Goal: Task Accomplishment & Management: Manage account settings

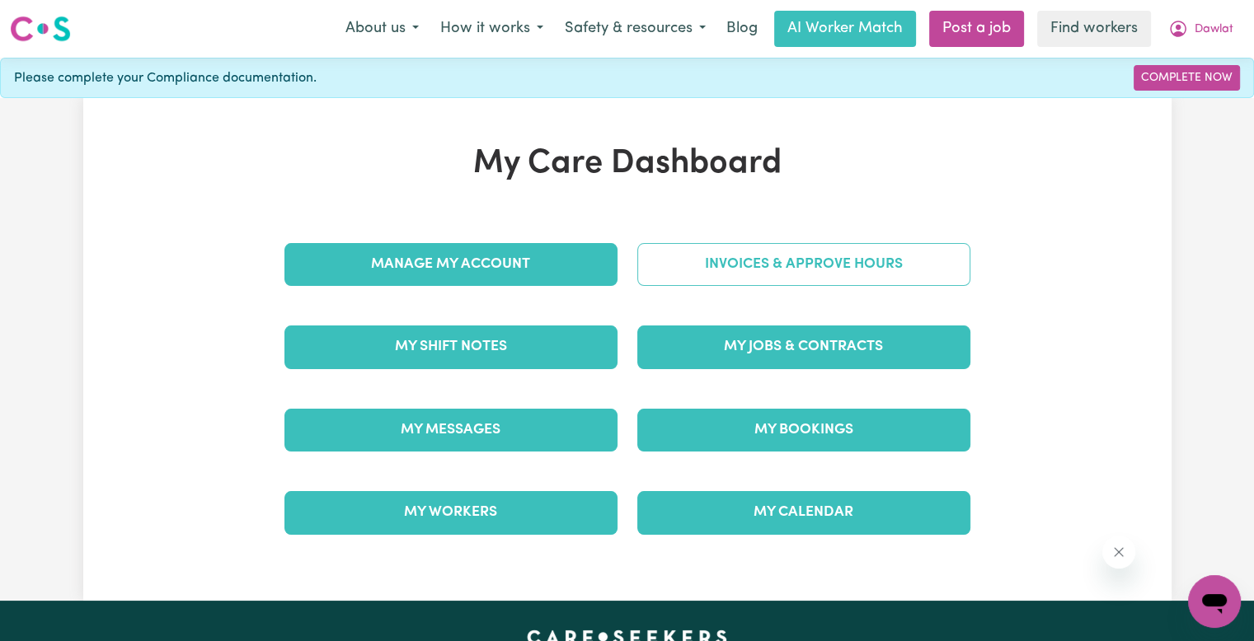
click at [847, 259] on link "Invoices & Approve Hours" at bounding box center [803, 264] width 333 height 43
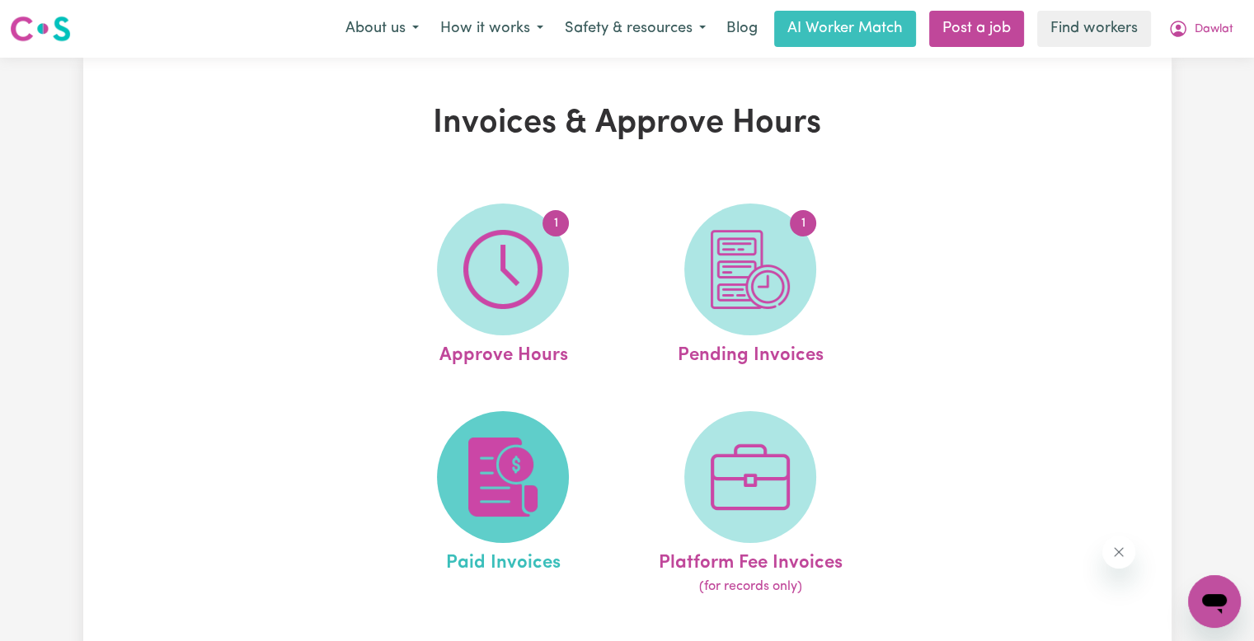
click at [535, 452] on img at bounding box center [502, 477] width 79 height 79
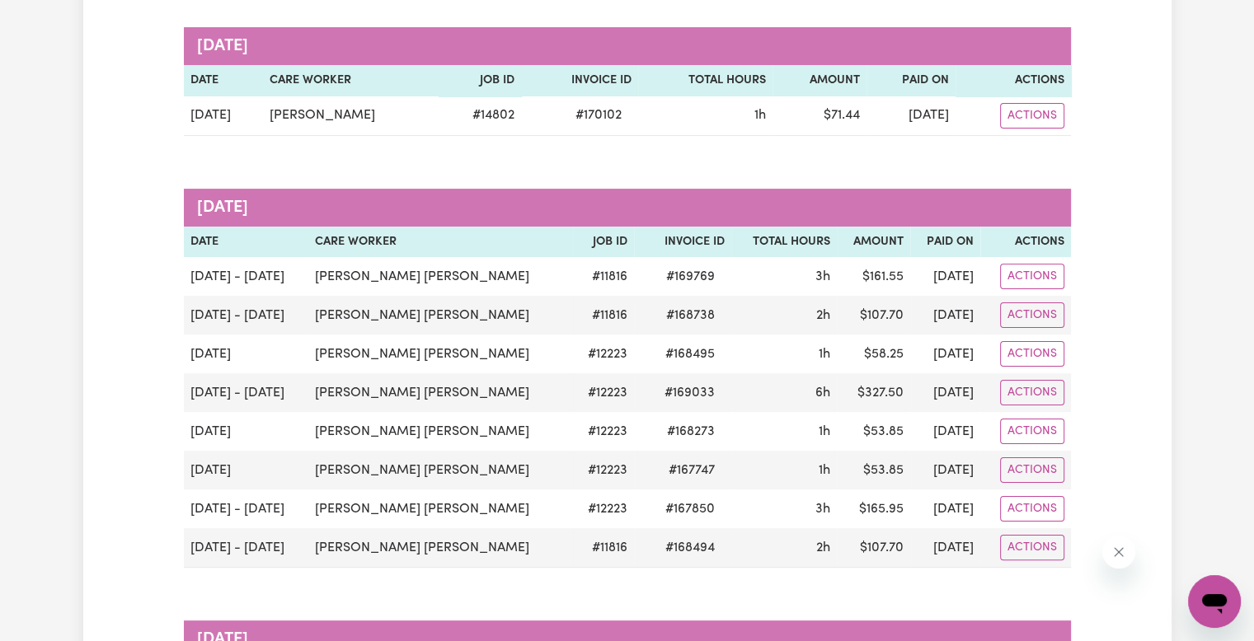
scroll to position [247, 0]
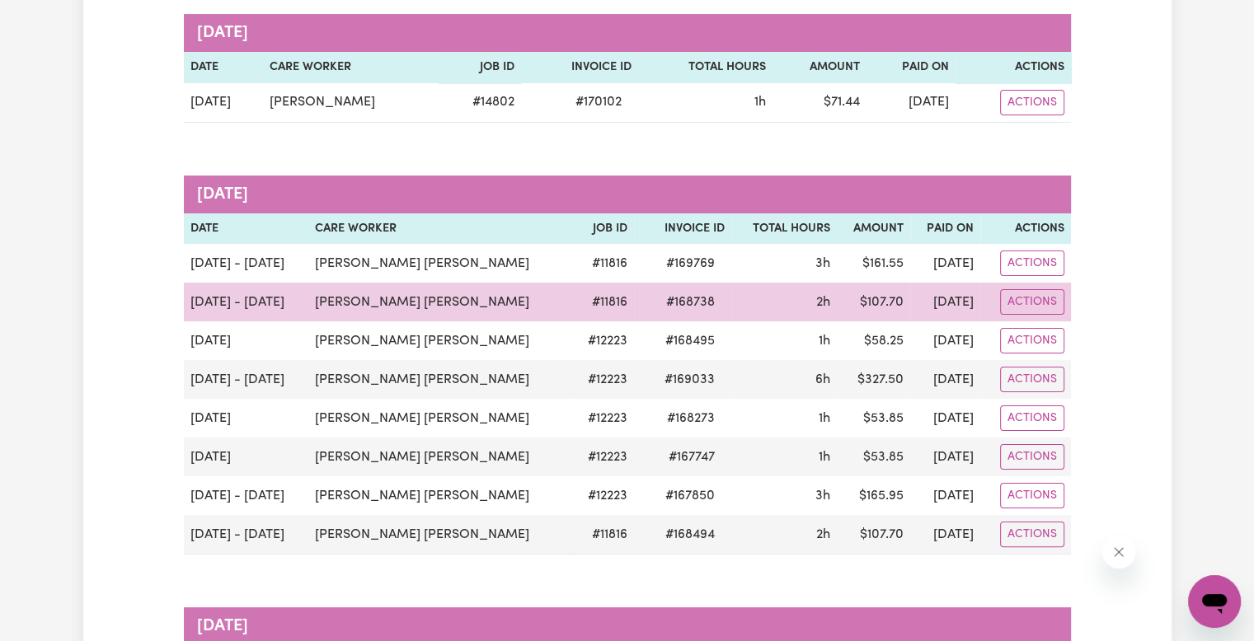
click at [660, 304] on span "# 168738" at bounding box center [690, 303] width 68 height 20
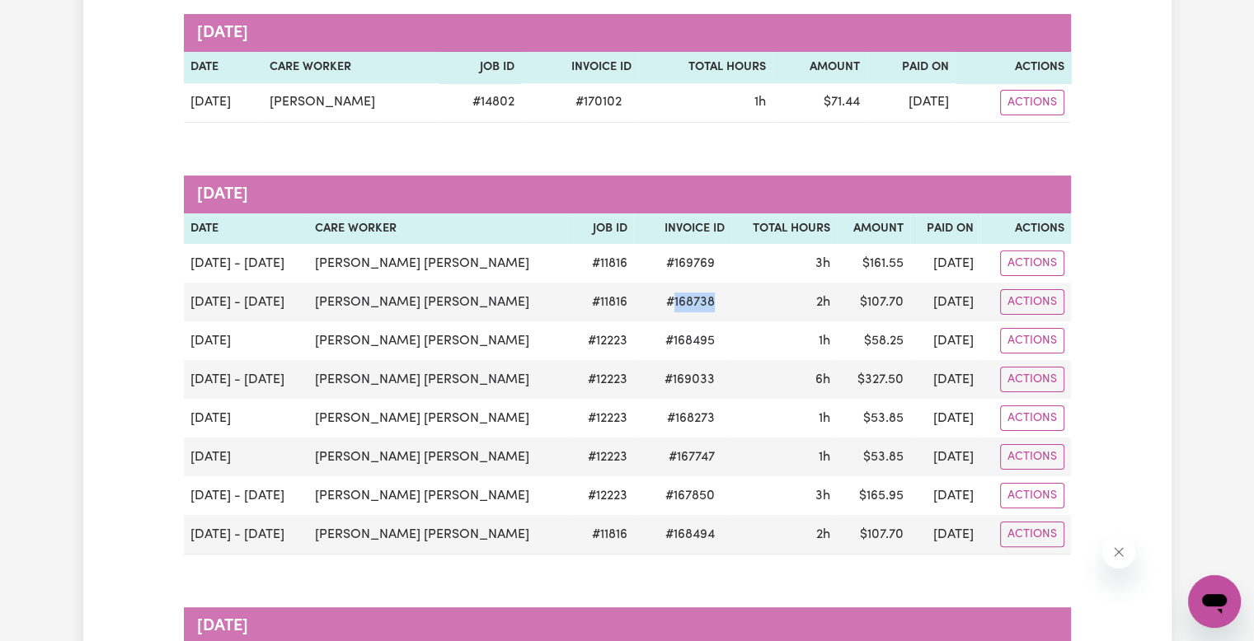
copy span "168738"
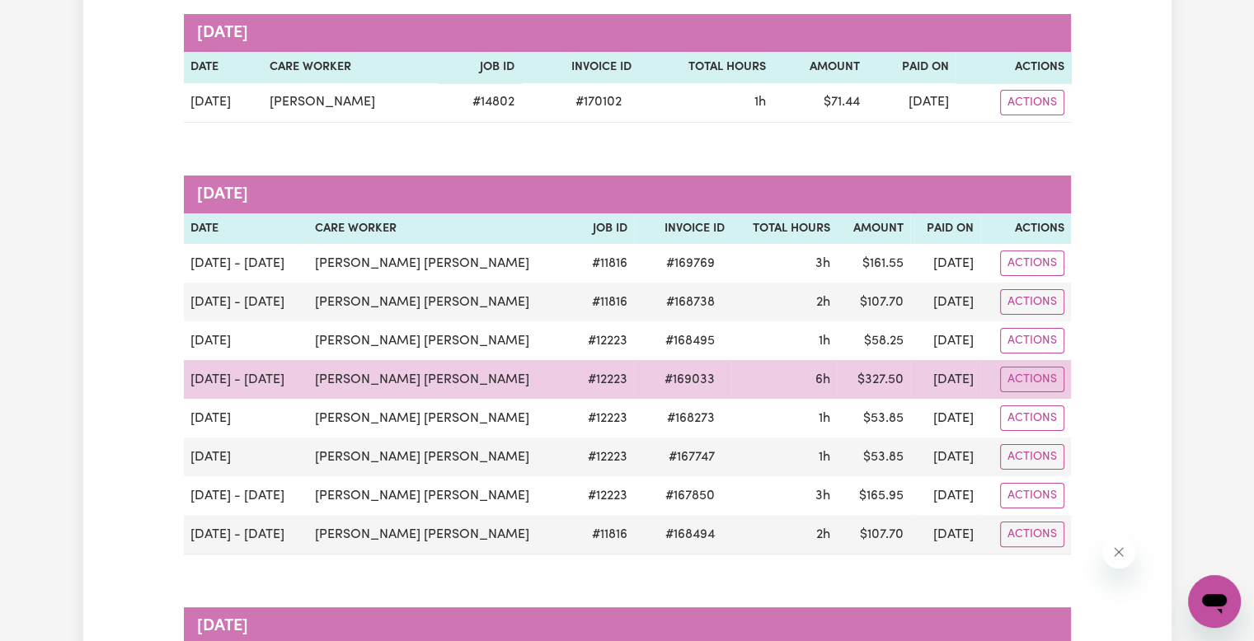
click at [669, 383] on span "# 169033" at bounding box center [690, 380] width 70 height 20
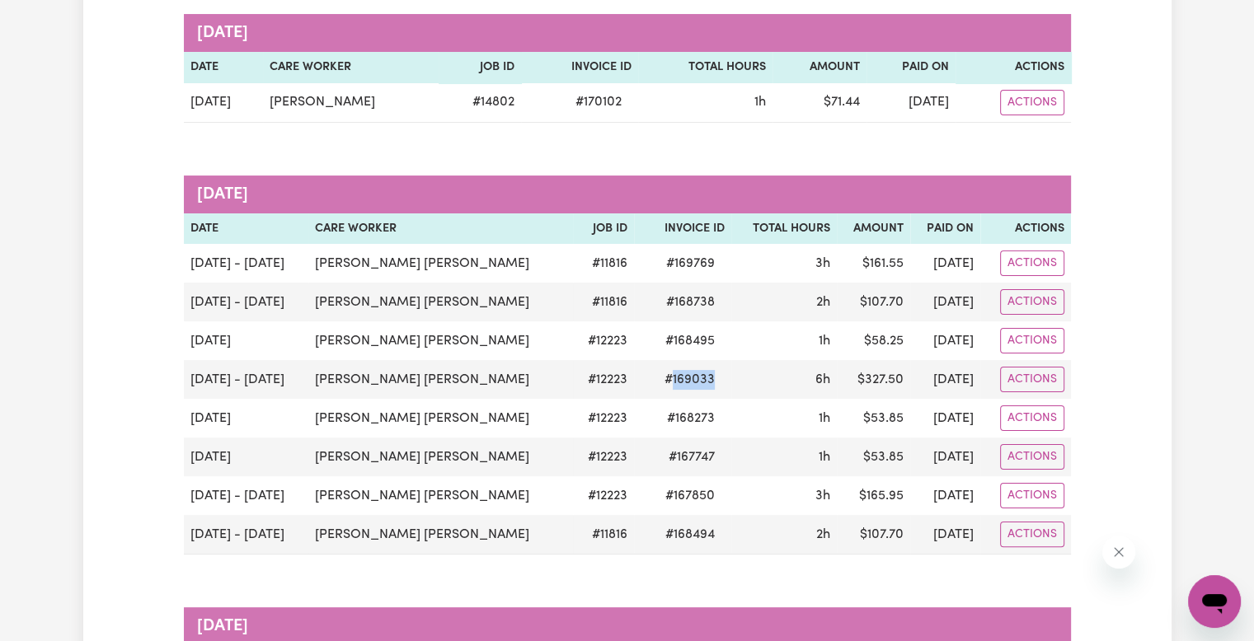
copy span "169033"
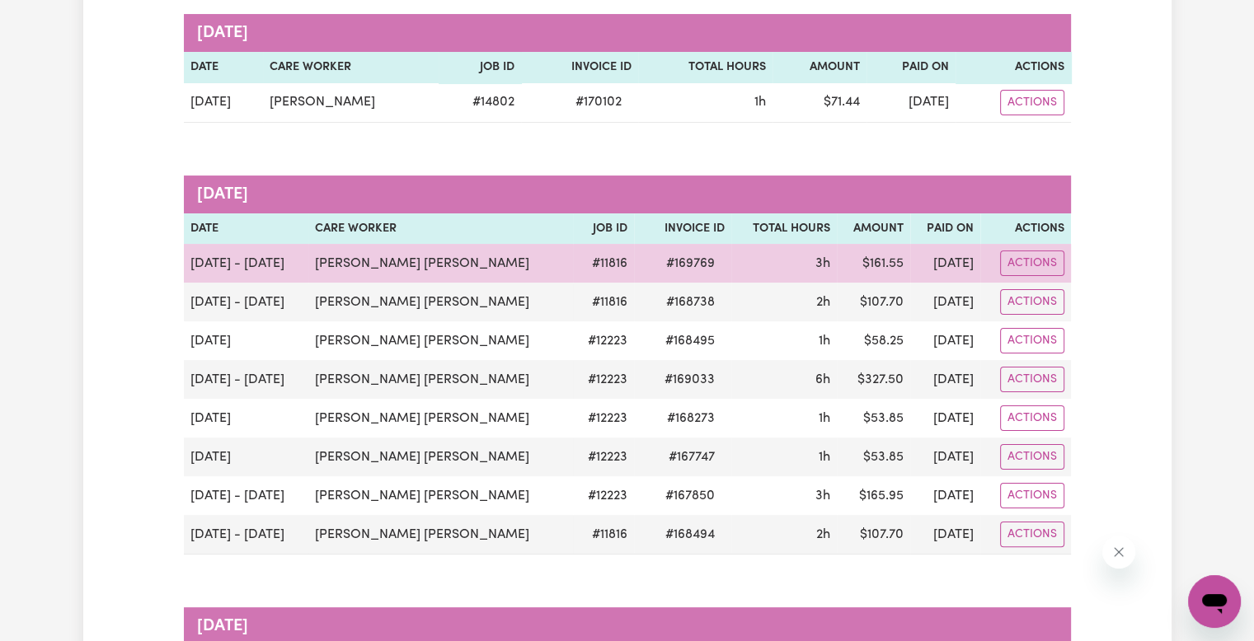
click at [680, 268] on span "# 169769" at bounding box center [690, 264] width 68 height 20
click at [672, 268] on span "# 169769" at bounding box center [690, 264] width 68 height 20
click at [666, 258] on span "# 169769" at bounding box center [690, 264] width 68 height 20
copy span "169769"
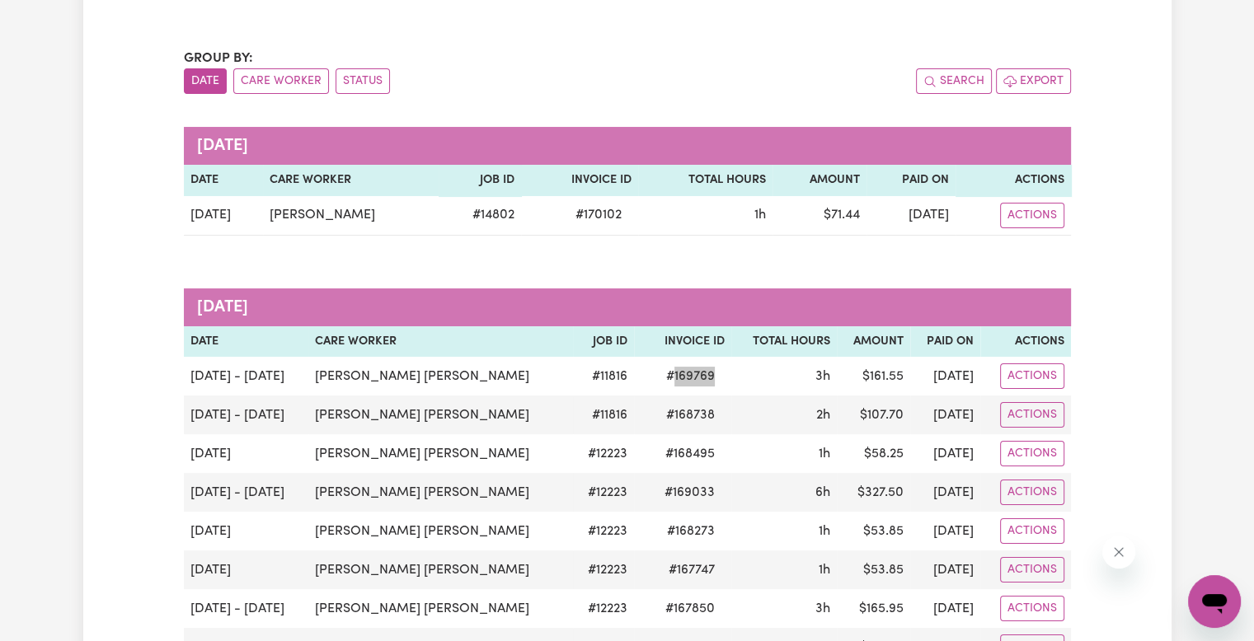
scroll to position [0, 0]
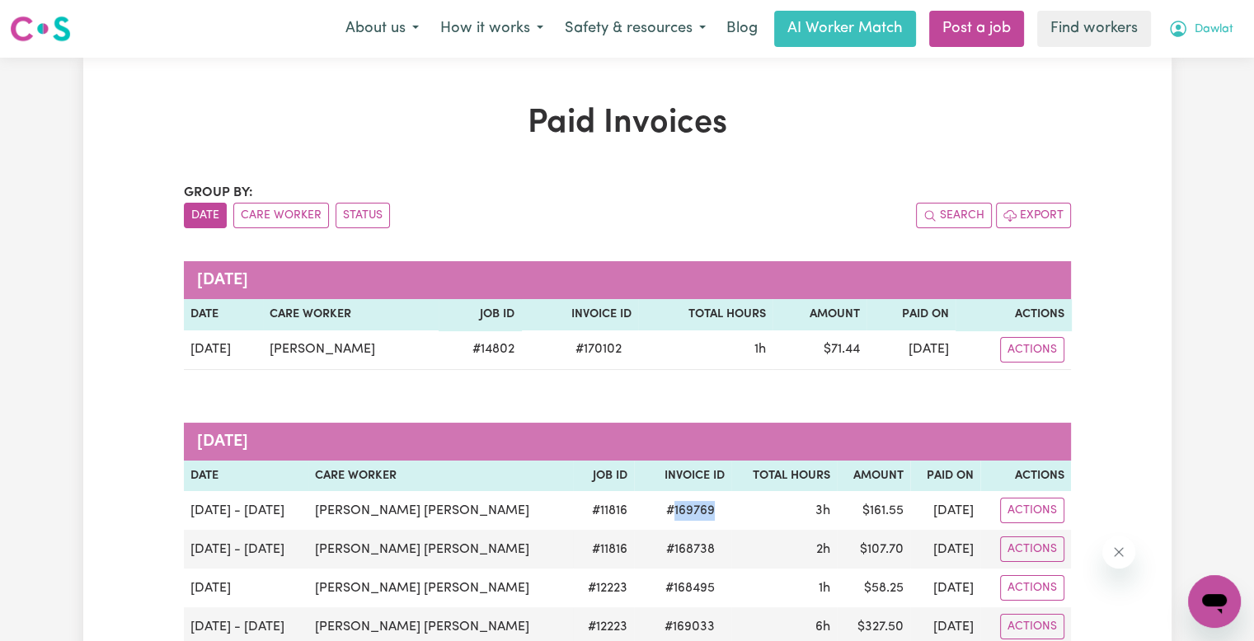
click at [1214, 34] on span "Dawlat" at bounding box center [1214, 30] width 39 height 18
click at [1195, 82] on link "Logout" at bounding box center [1178, 94] width 130 height 31
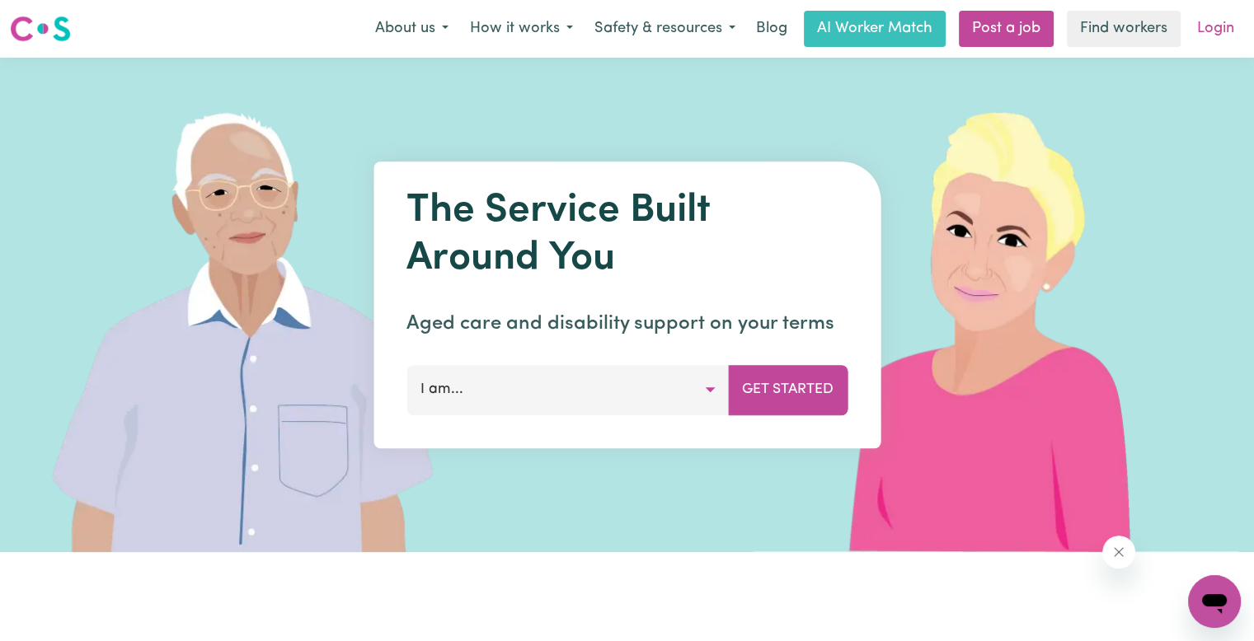
click at [1219, 24] on link "Login" at bounding box center [1215, 29] width 57 height 36
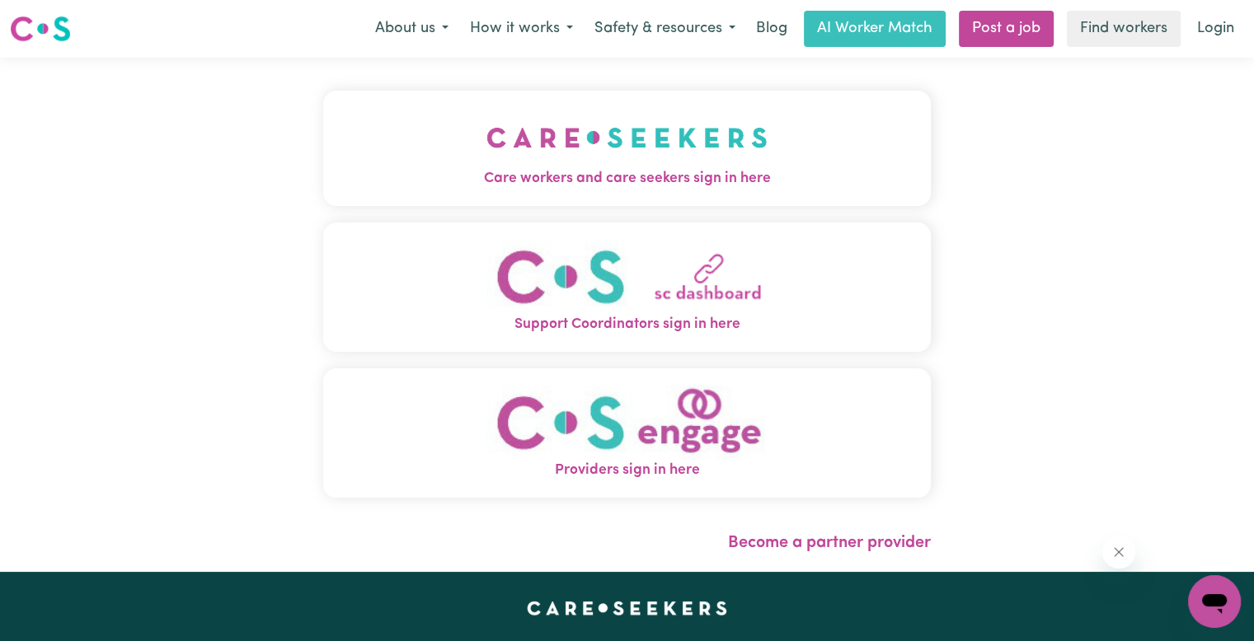
click at [486, 152] on img "Care workers and care seekers sign in here" at bounding box center [626, 137] width 281 height 61
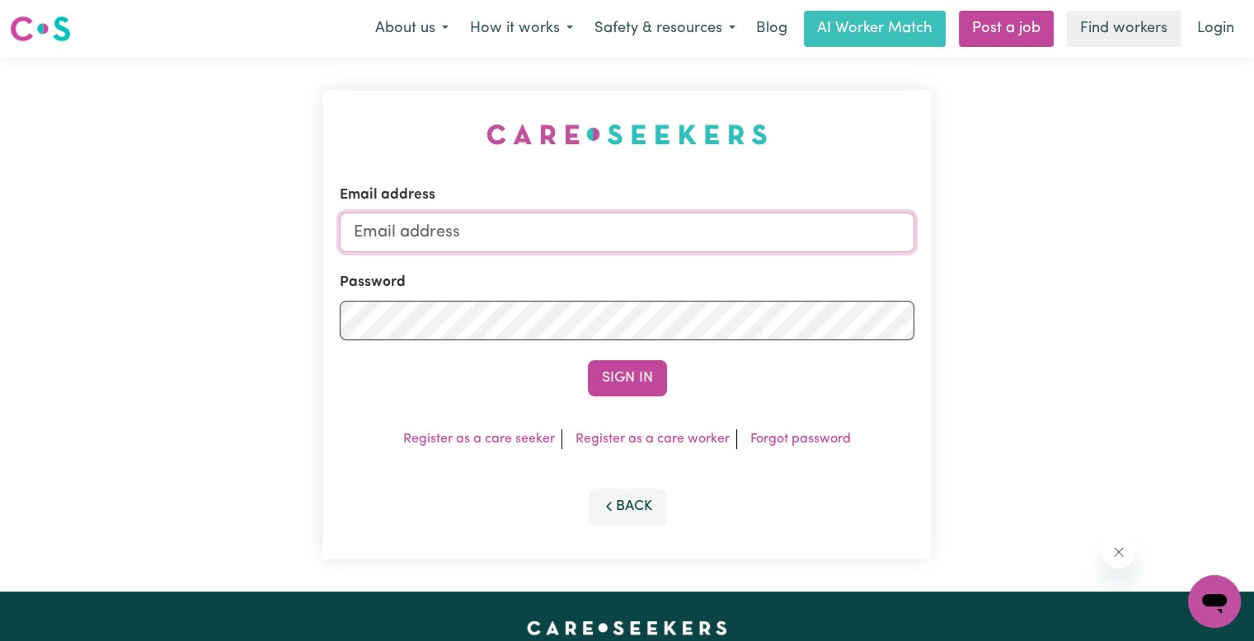
click at [414, 232] on input "Email address" at bounding box center [627, 233] width 575 height 40
drag, startPoint x: 571, startPoint y: 228, endPoint x: 440, endPoint y: 220, distance: 131.3
click at [440, 220] on input "[EMAIL_ADDRESS][DOMAIN_NAME]" at bounding box center [627, 233] width 575 height 40
paste input "oreen [PERSON_NAME]"
click at [588, 360] on button "Sign In" at bounding box center [627, 378] width 79 height 36
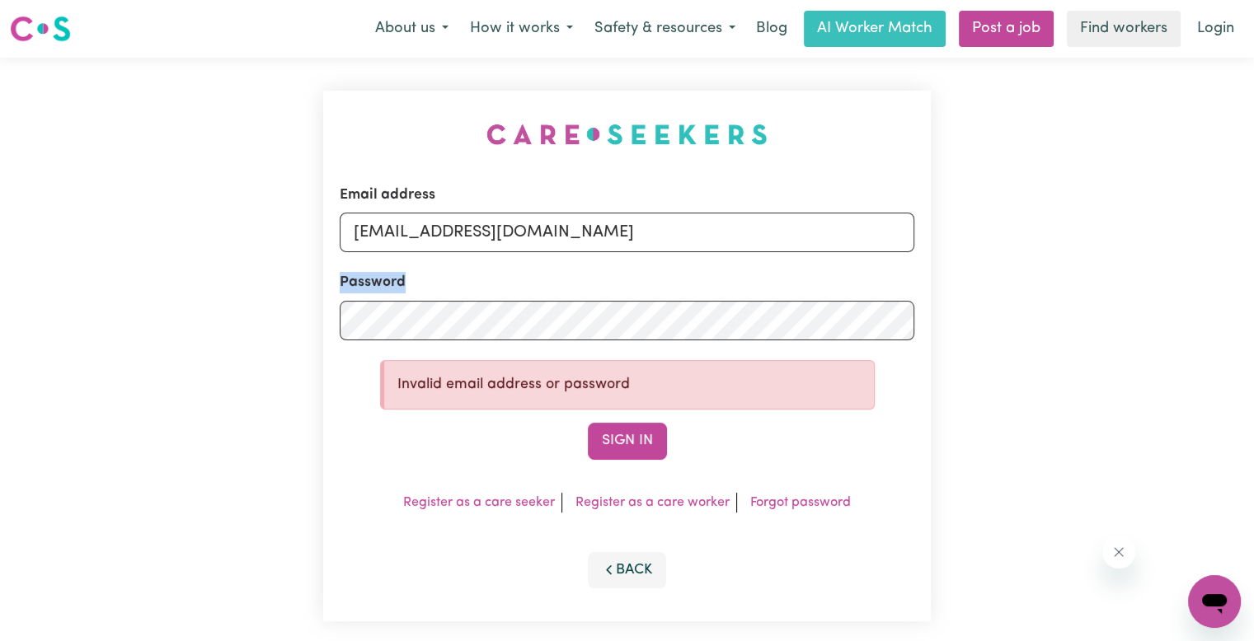
drag, startPoint x: 499, startPoint y: 293, endPoint x: 70, endPoint y: 309, distance: 429.0
click at [62, 315] on div "Email address [EMAIL_ADDRESS][DOMAIN_NAME] Password Invalid email address or pa…" at bounding box center [627, 356] width 1254 height 597
click at [240, 322] on div "Email address [EMAIL_ADDRESS][DOMAIN_NAME] Password Invalid email address or pa…" at bounding box center [627, 356] width 1254 height 597
click at [588, 423] on button "Sign In" at bounding box center [627, 441] width 79 height 36
drag, startPoint x: 607, startPoint y: 235, endPoint x: 558, endPoint y: 224, distance: 49.8
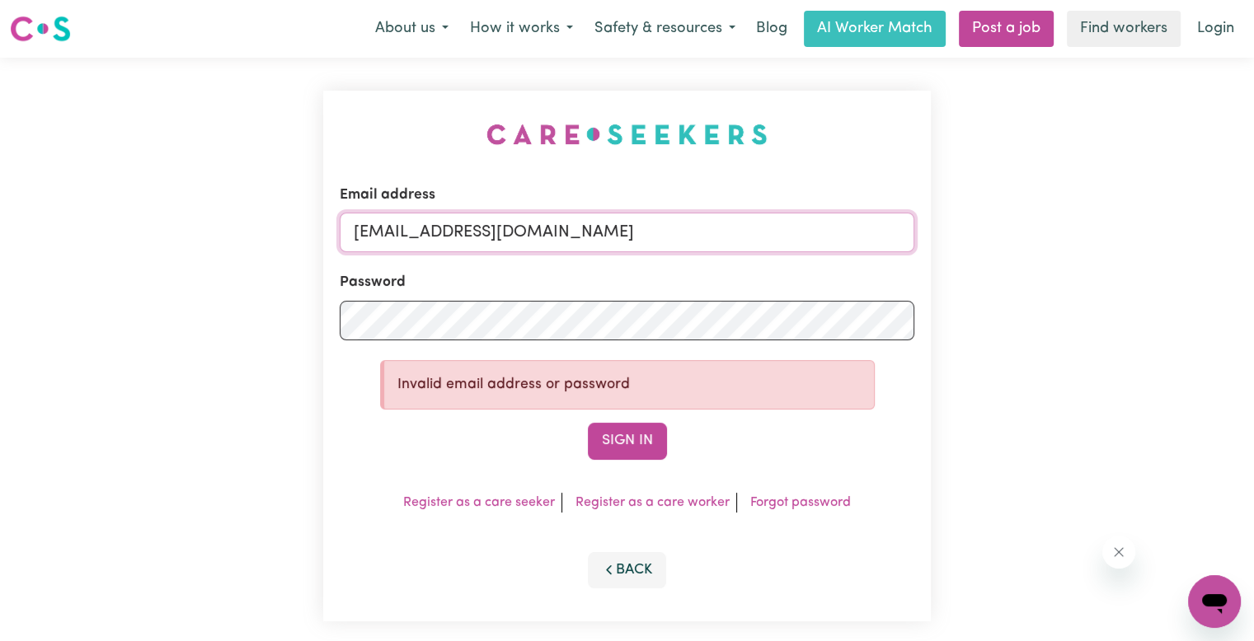
click at [558, 224] on input "[EMAIL_ADDRESS][DOMAIN_NAME]" at bounding box center [627, 233] width 575 height 40
click at [588, 423] on button "Sign In" at bounding box center [627, 441] width 79 height 36
click at [234, 301] on div "Email address [EMAIL_ADDRESS][DOMAIN_NAME] Password Invalid email address or pa…" at bounding box center [627, 356] width 1254 height 597
click at [588, 423] on button "Sign In" at bounding box center [627, 441] width 79 height 36
drag, startPoint x: 561, startPoint y: 232, endPoint x: 498, endPoint y: 223, distance: 64.0
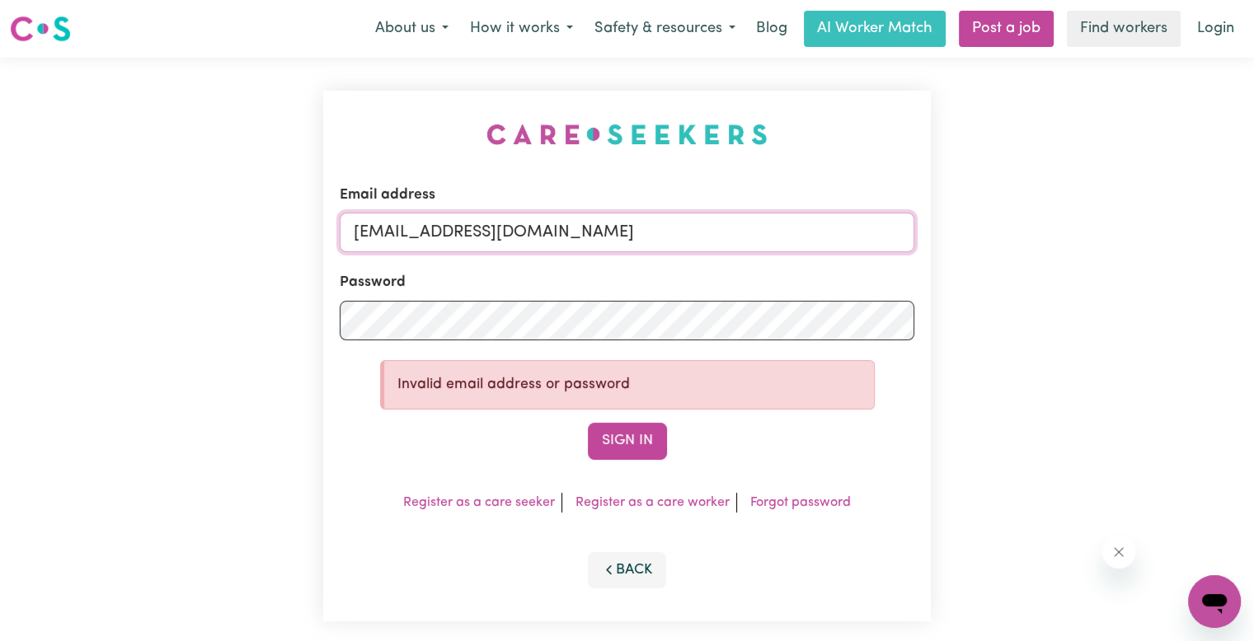
click at [498, 223] on input "[EMAIL_ADDRESS][DOMAIN_NAME]" at bounding box center [627, 233] width 575 height 40
type input "[EMAIL_ADDRESS][DOMAIN_NAME]"
click at [588, 423] on button "Sign In" at bounding box center [627, 441] width 79 height 36
